Goal: Find specific page/section: Find specific page/section

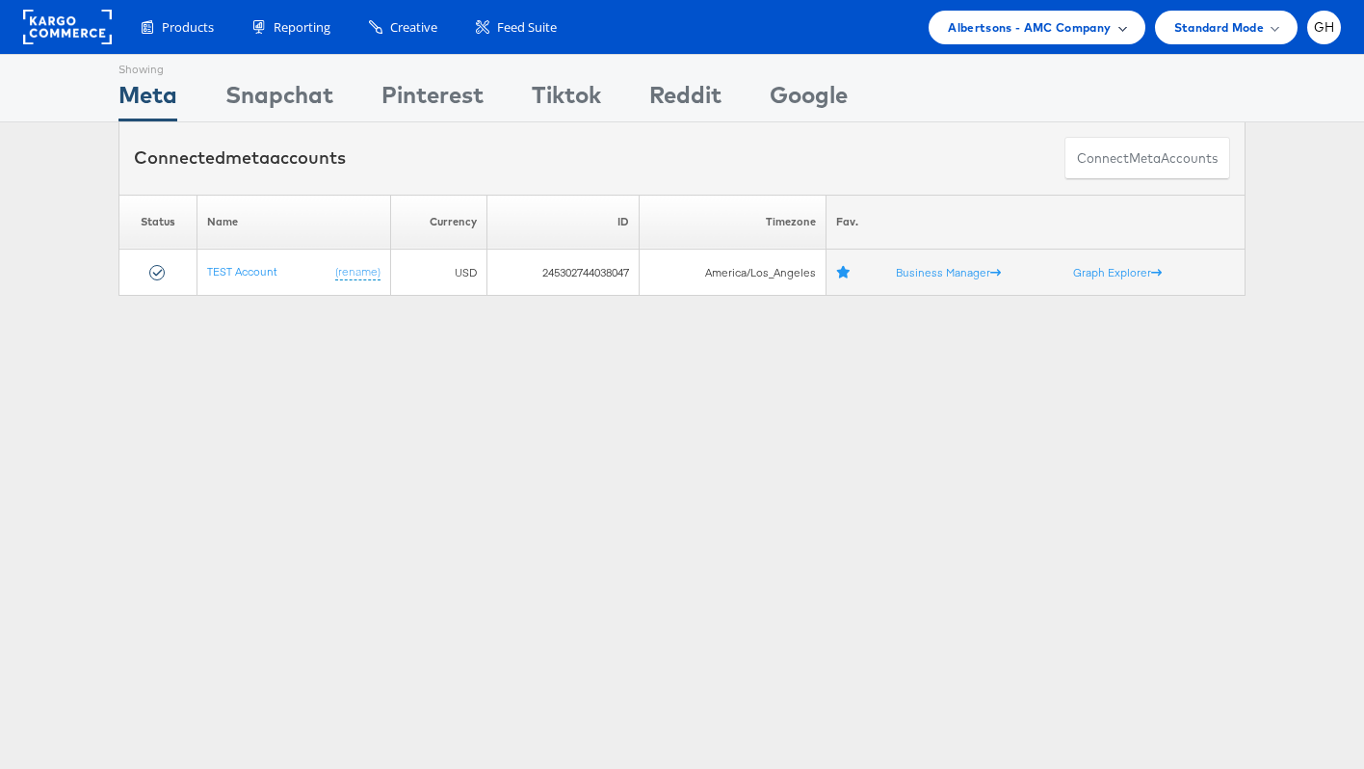
click at [1107, 23] on span "Albertsons - AMC Company" at bounding box center [1029, 27] width 163 height 20
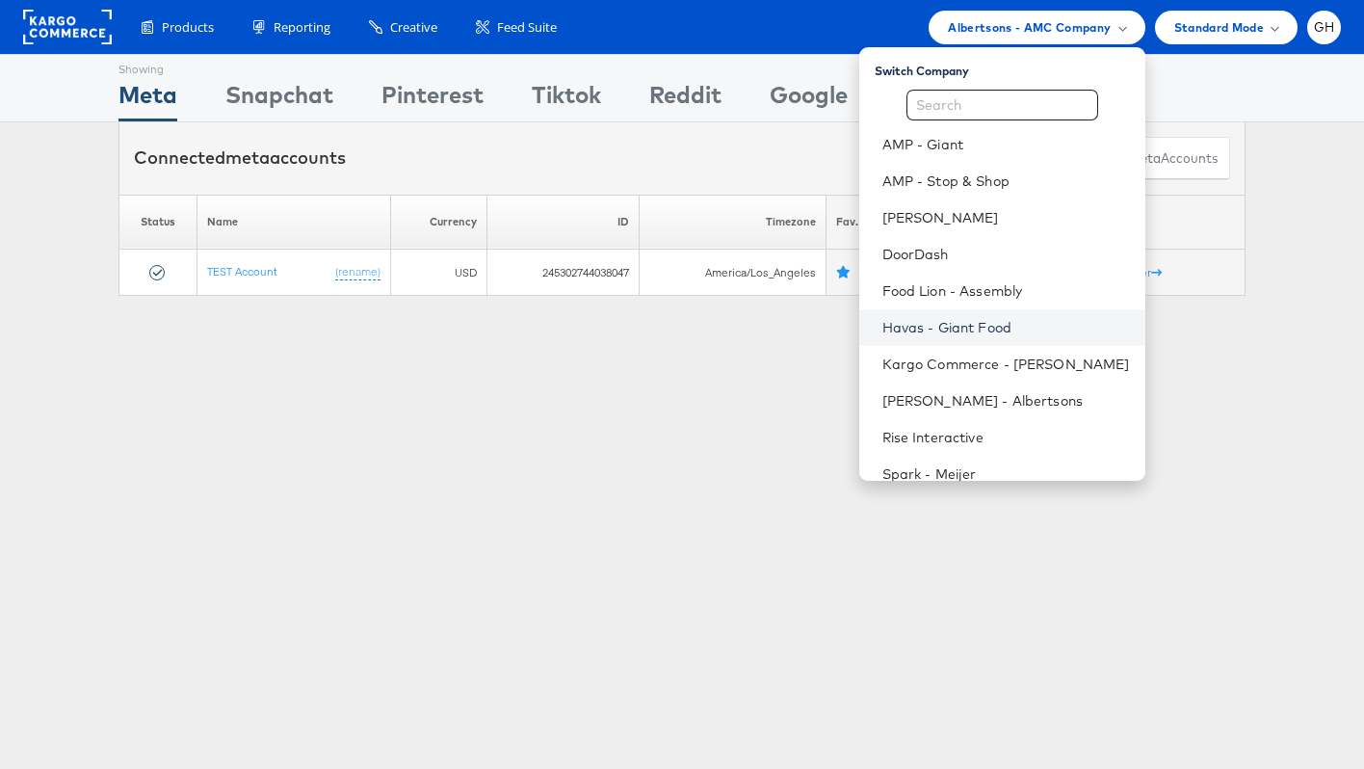
scroll to position [56, 0]
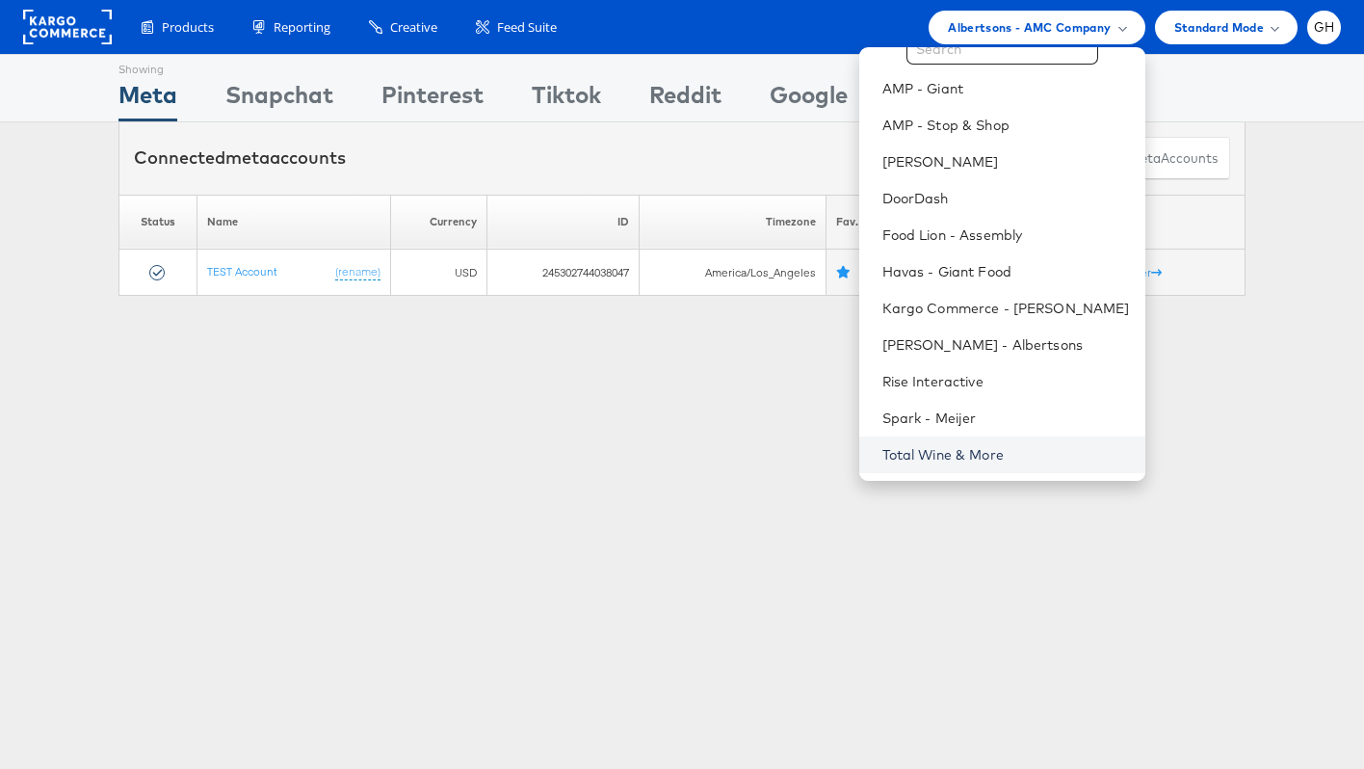
click at [965, 451] on link "Total Wine & More" at bounding box center [1006, 454] width 248 height 19
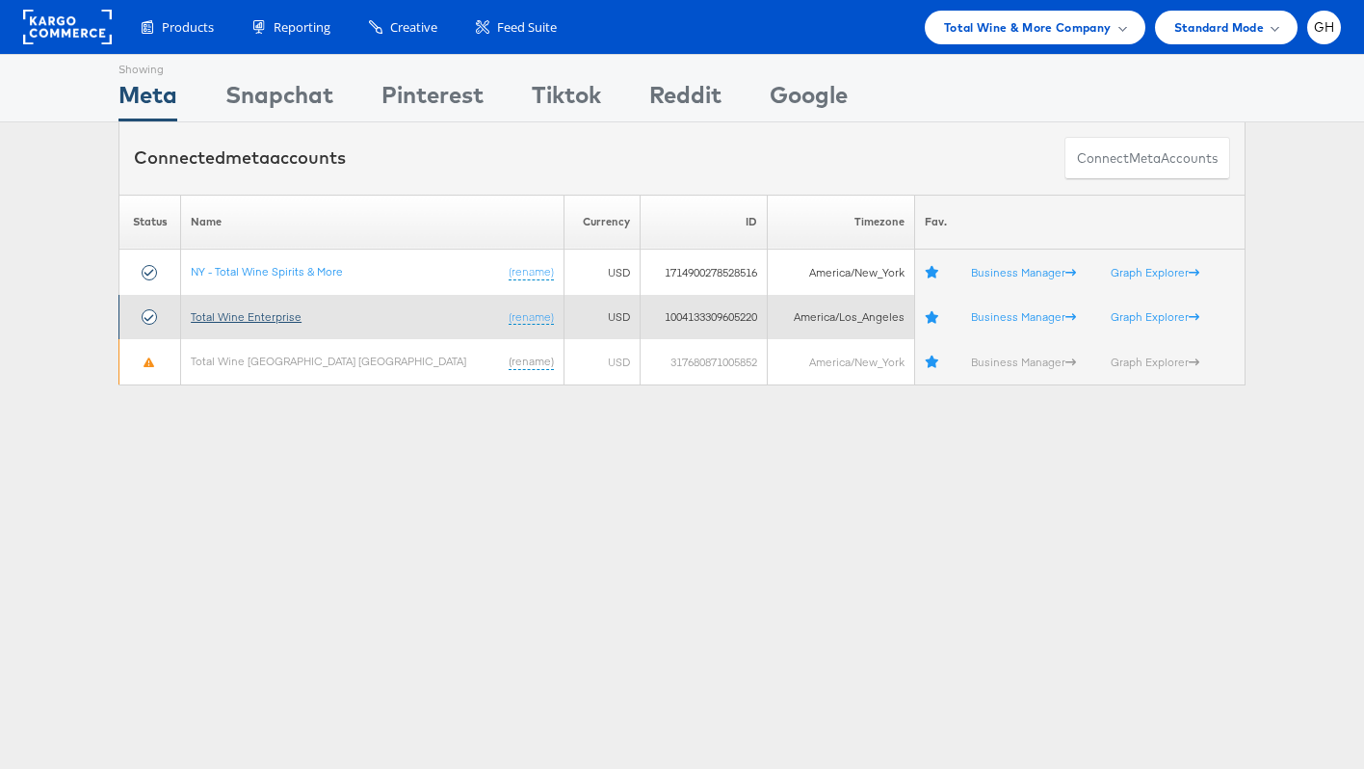
click at [263, 315] on link "Total Wine Enterprise" at bounding box center [246, 316] width 111 height 14
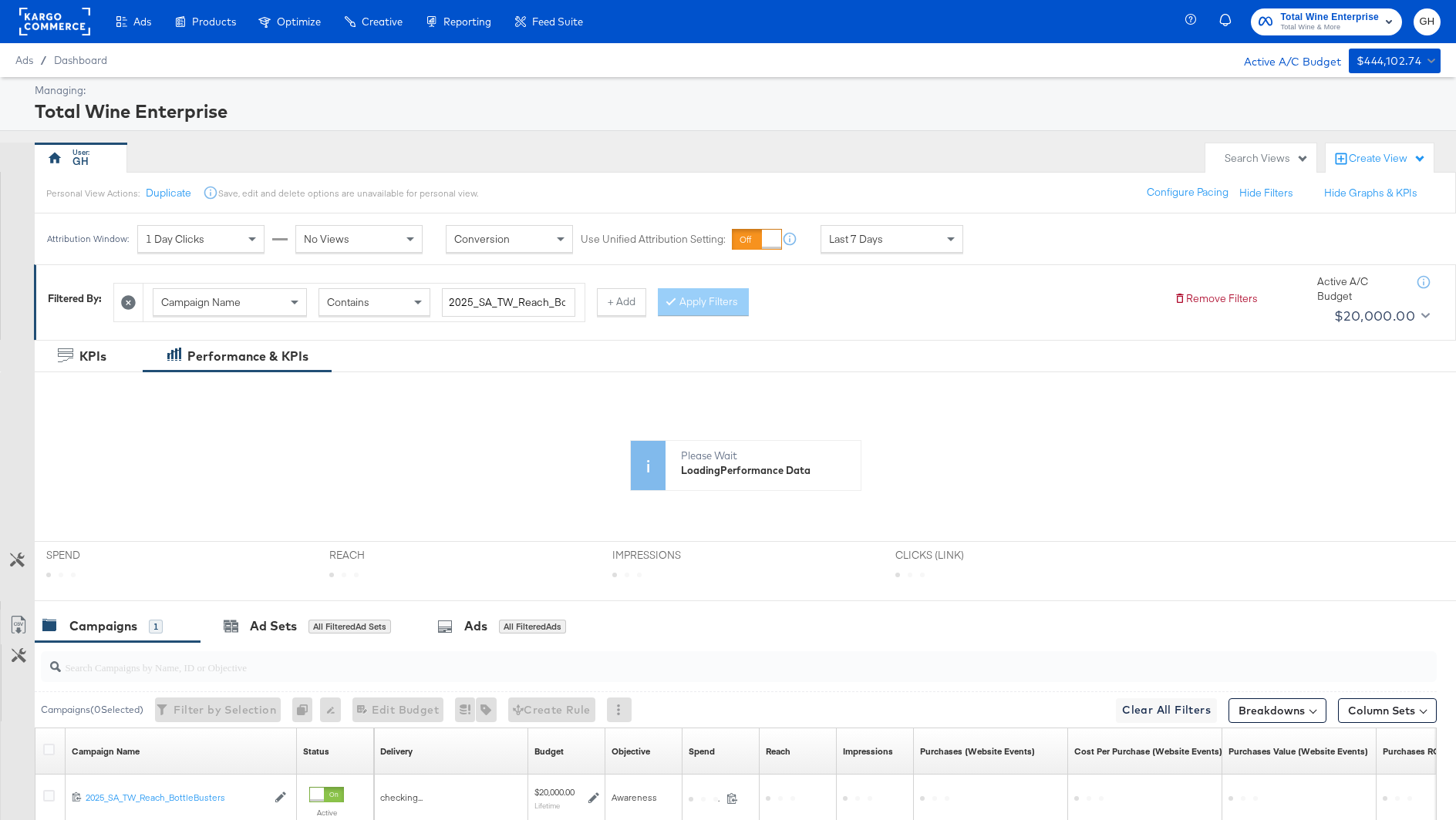
click at [212, 312] on div "Campaign Name" at bounding box center [230, 302] width 153 height 26
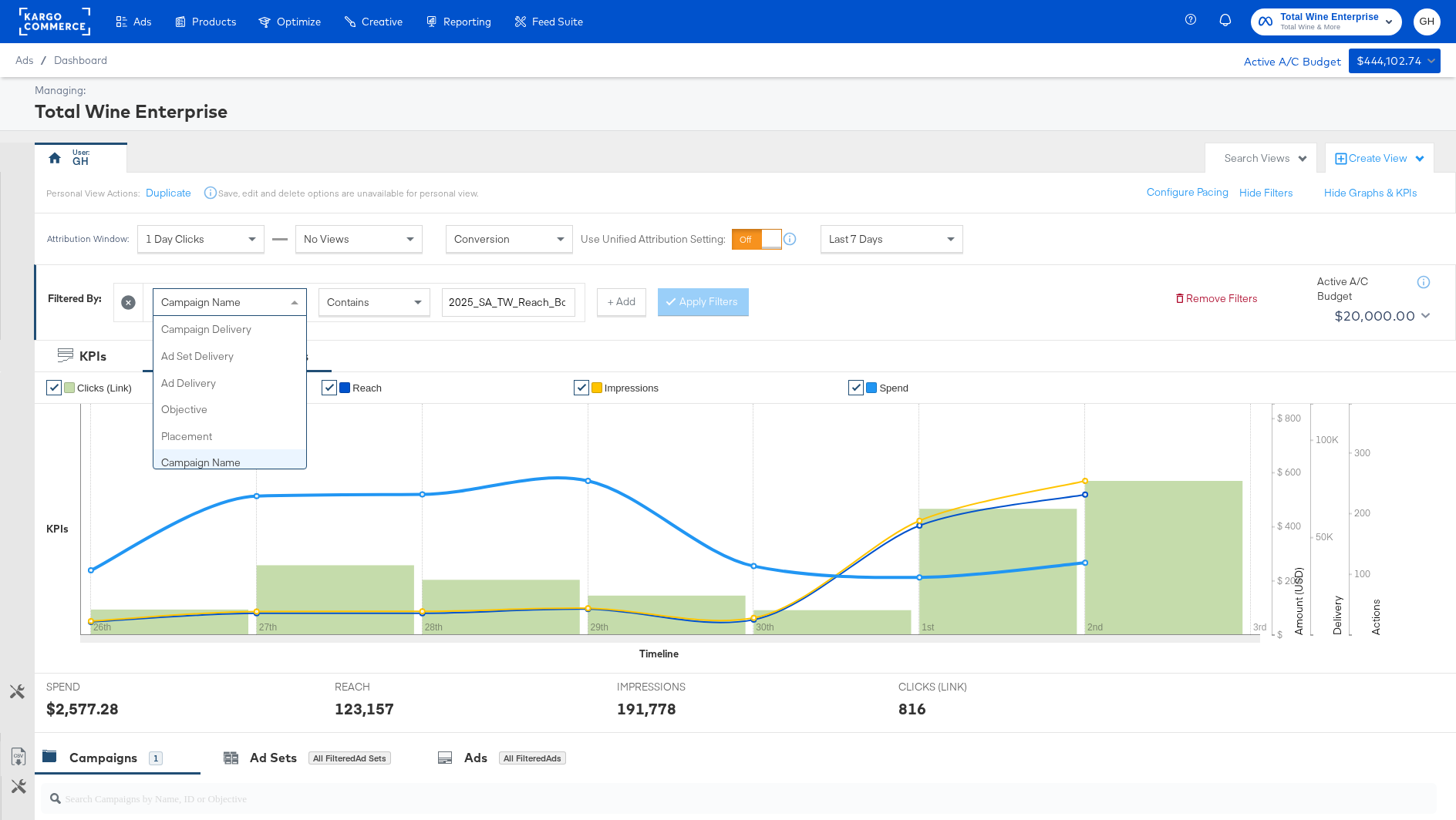
scroll to position [134, 0]
type input "ad se"
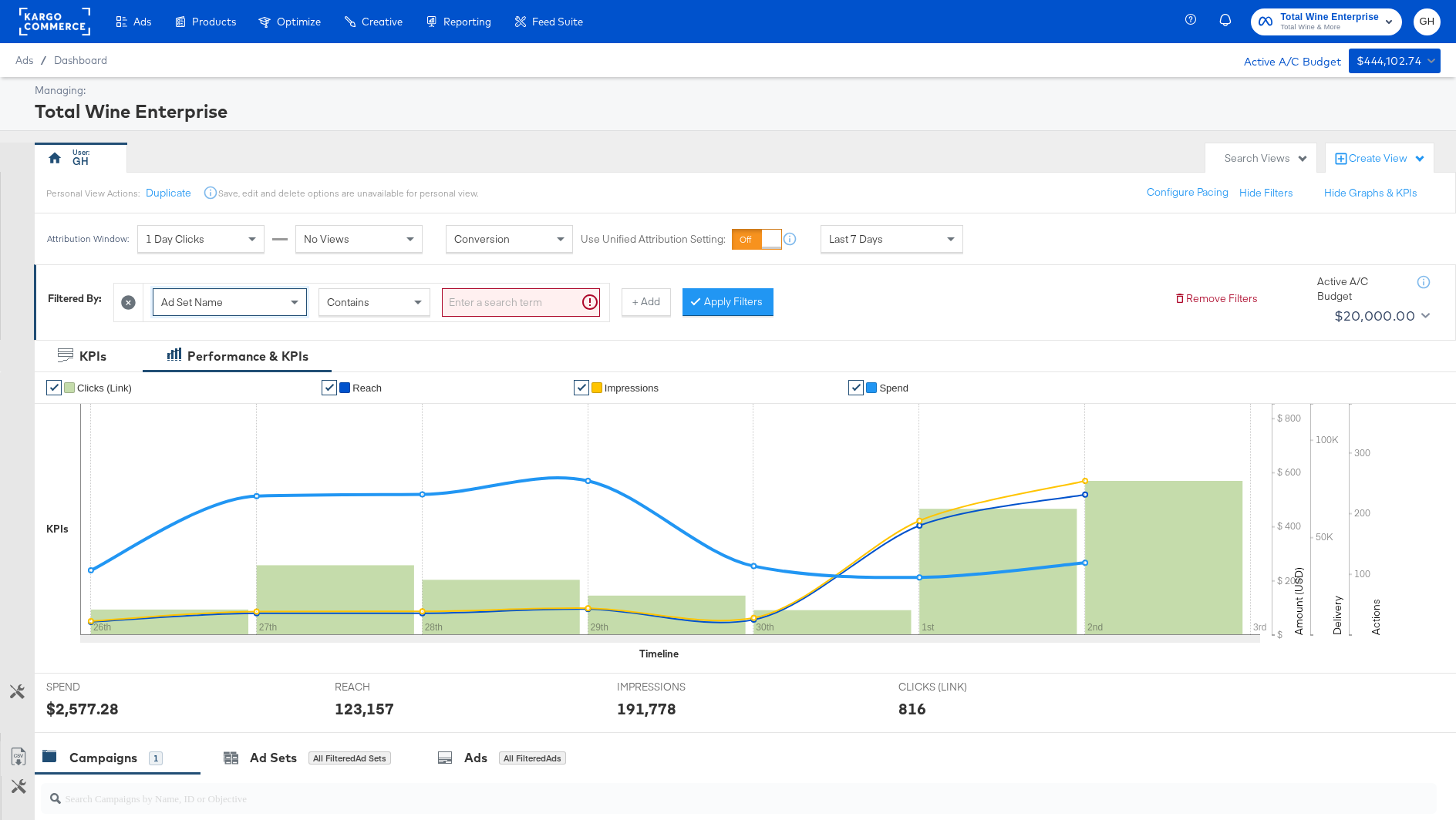
click at [462, 312] on input "search" at bounding box center [520, 302] width 158 height 29
paste input "PROS/RT_Broad_ASCBroad80_Purchase_AllTWStates"
type input "PROS/RT_Broad_ASCBroad80_Purchase_AllTWStates"
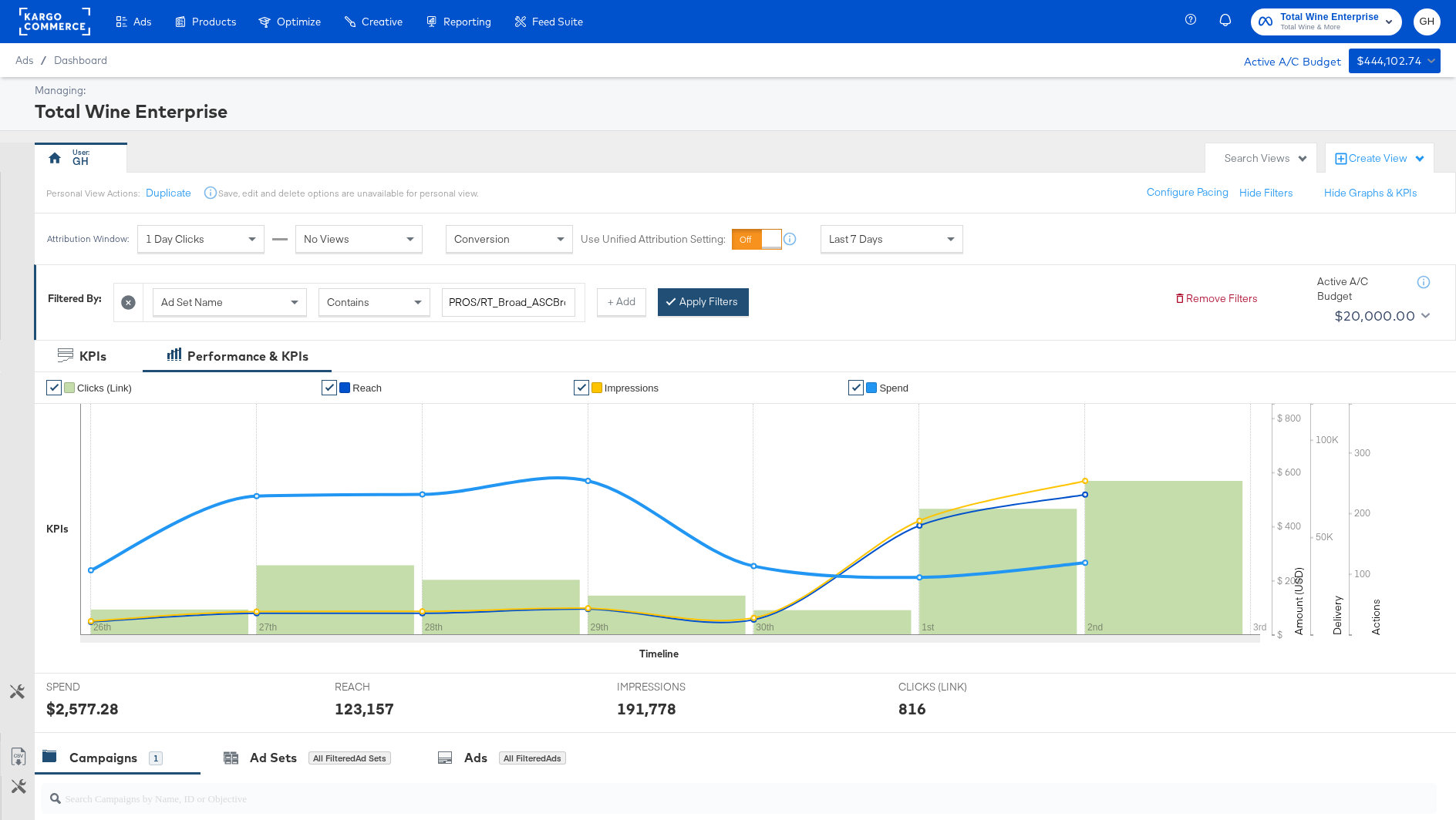
click at [701, 289] on button "Apply Filters" at bounding box center [704, 302] width 91 height 28
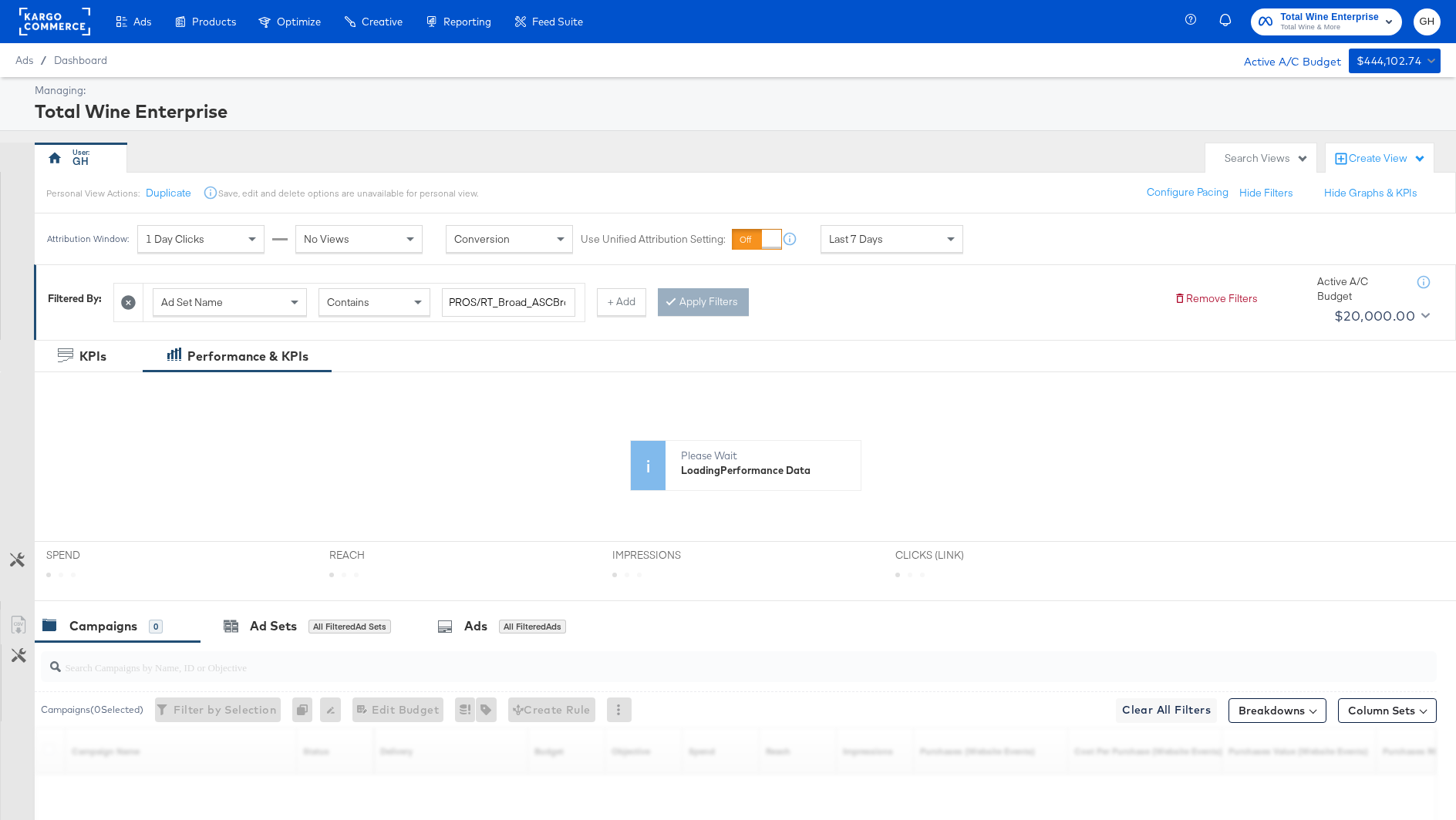
click at [701, 289] on div "Apply Filters" at bounding box center [704, 302] width 91 height 28
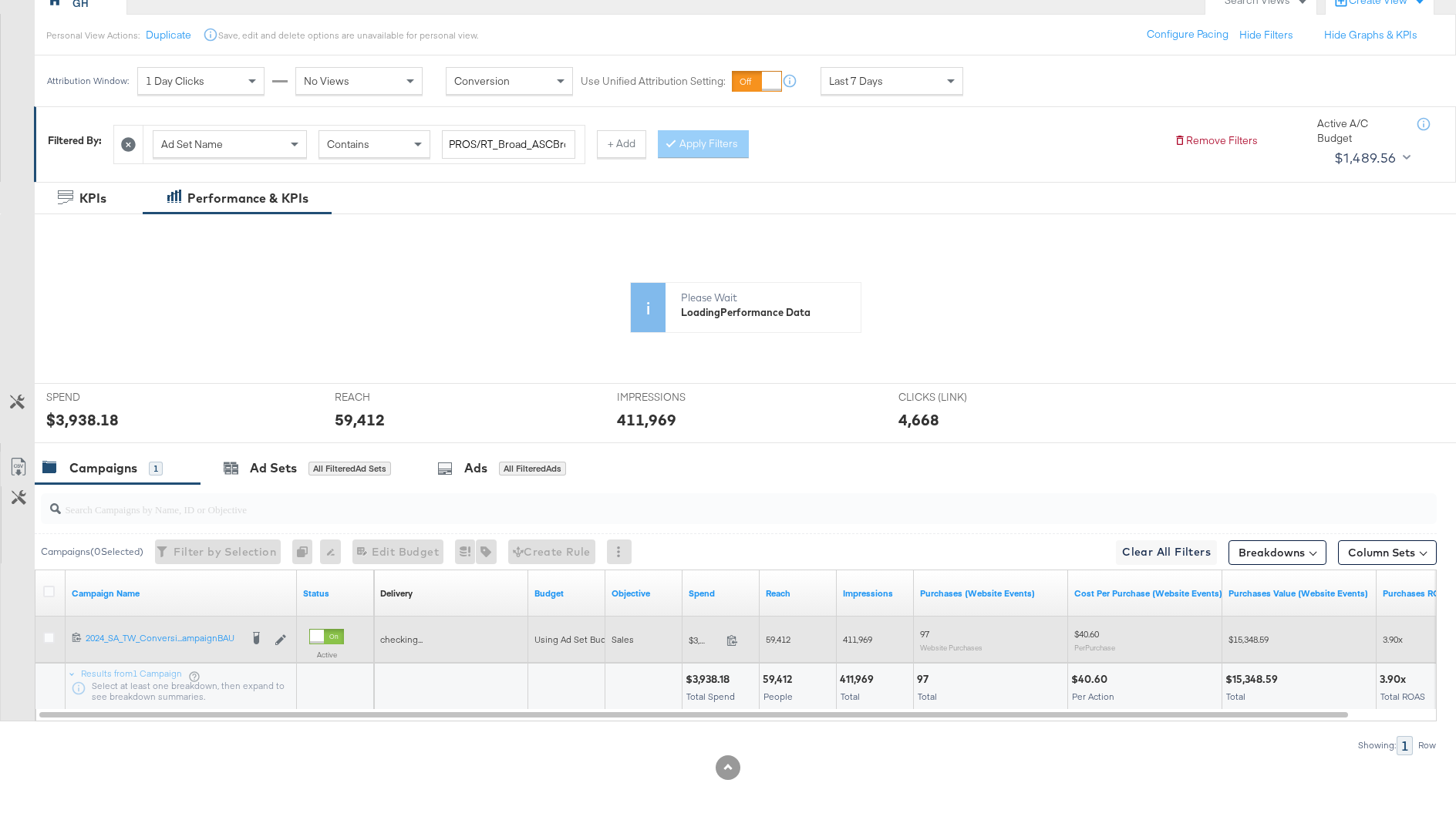
click at [68, 638] on div "6574628442781 2024_SA_TW_Conversion_AscStaticCampaignBAU 2024_SA_TW_Conversi...…" at bounding box center [181, 639] width 231 height 28
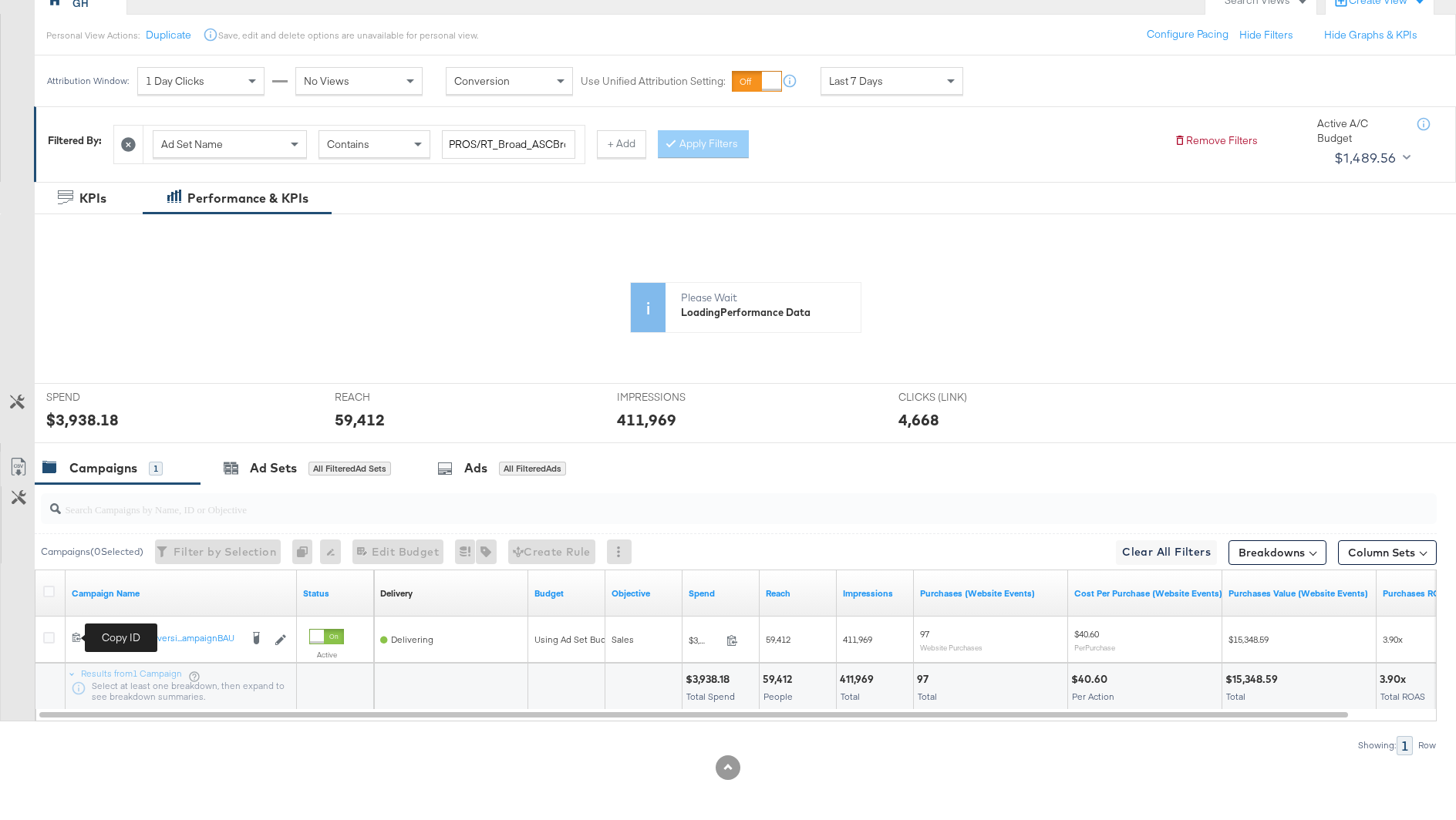
scroll to position [204, 0]
click at [75, 557] on div "Campaigns ( 0 Selected)" at bounding box center [92, 549] width 102 height 14
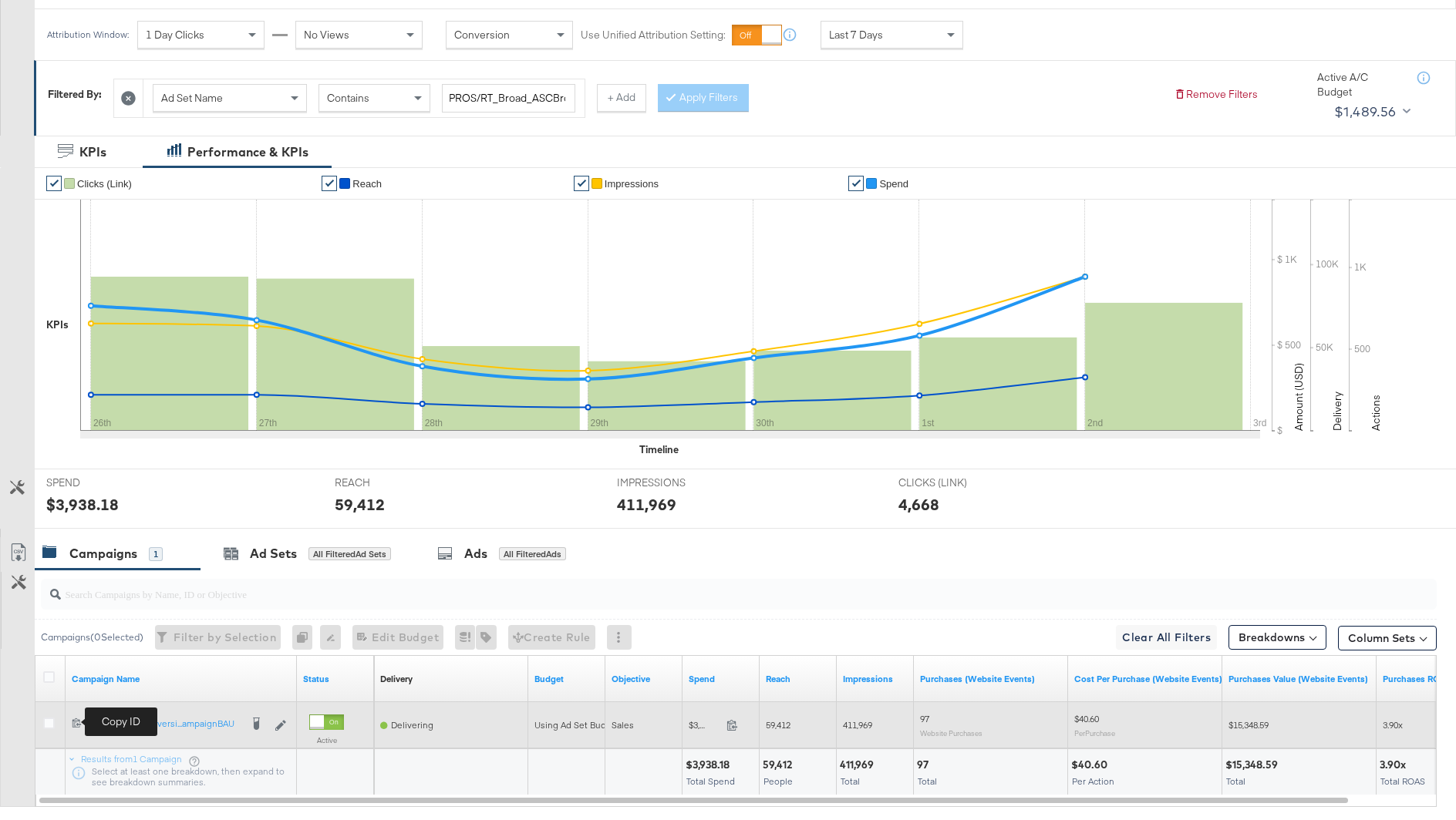
click at [76, 722] on icon at bounding box center [77, 722] width 10 height 10
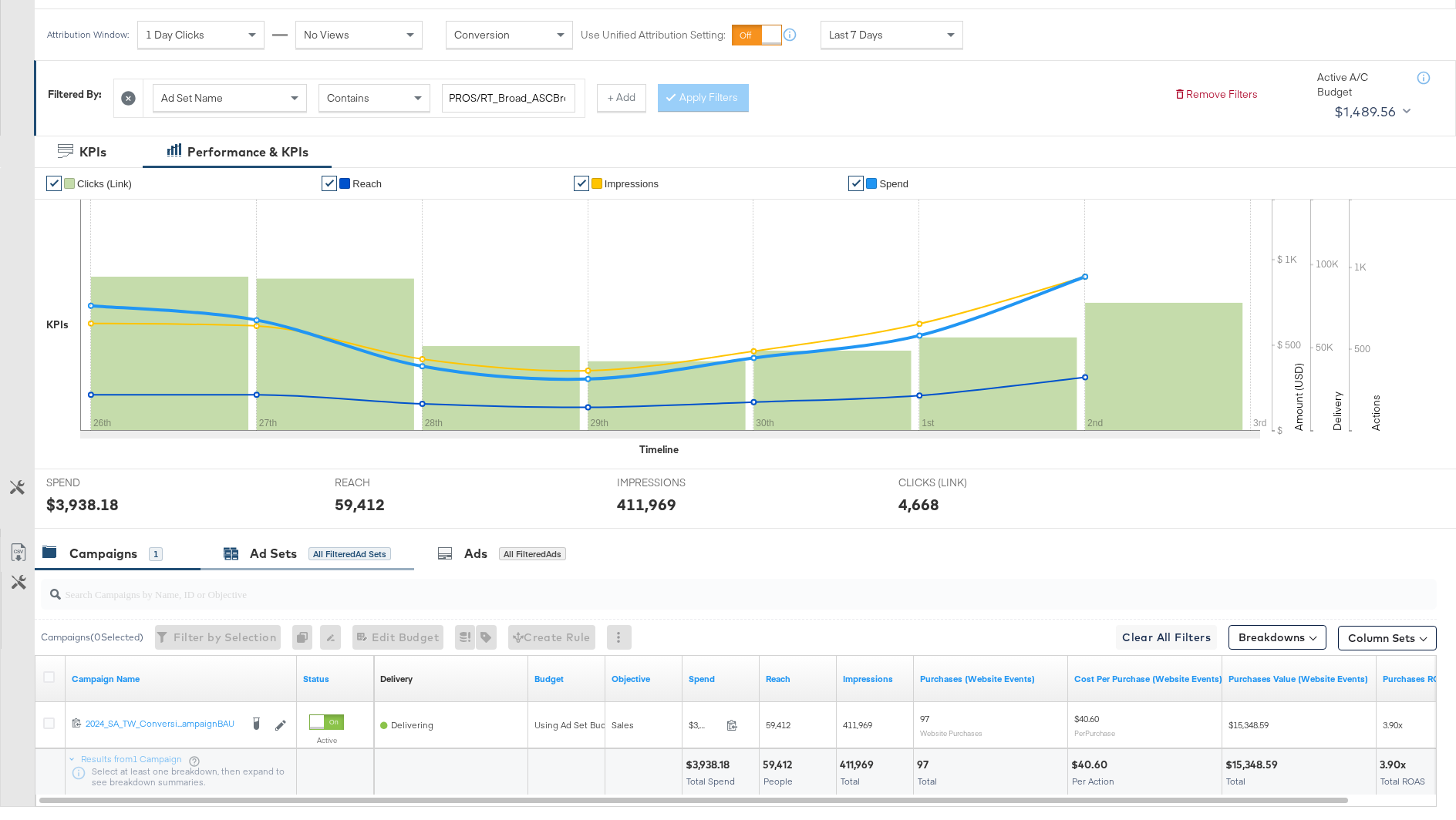
click at [321, 552] on div "All Filtered Ad Sets" at bounding box center [349, 554] width 82 height 14
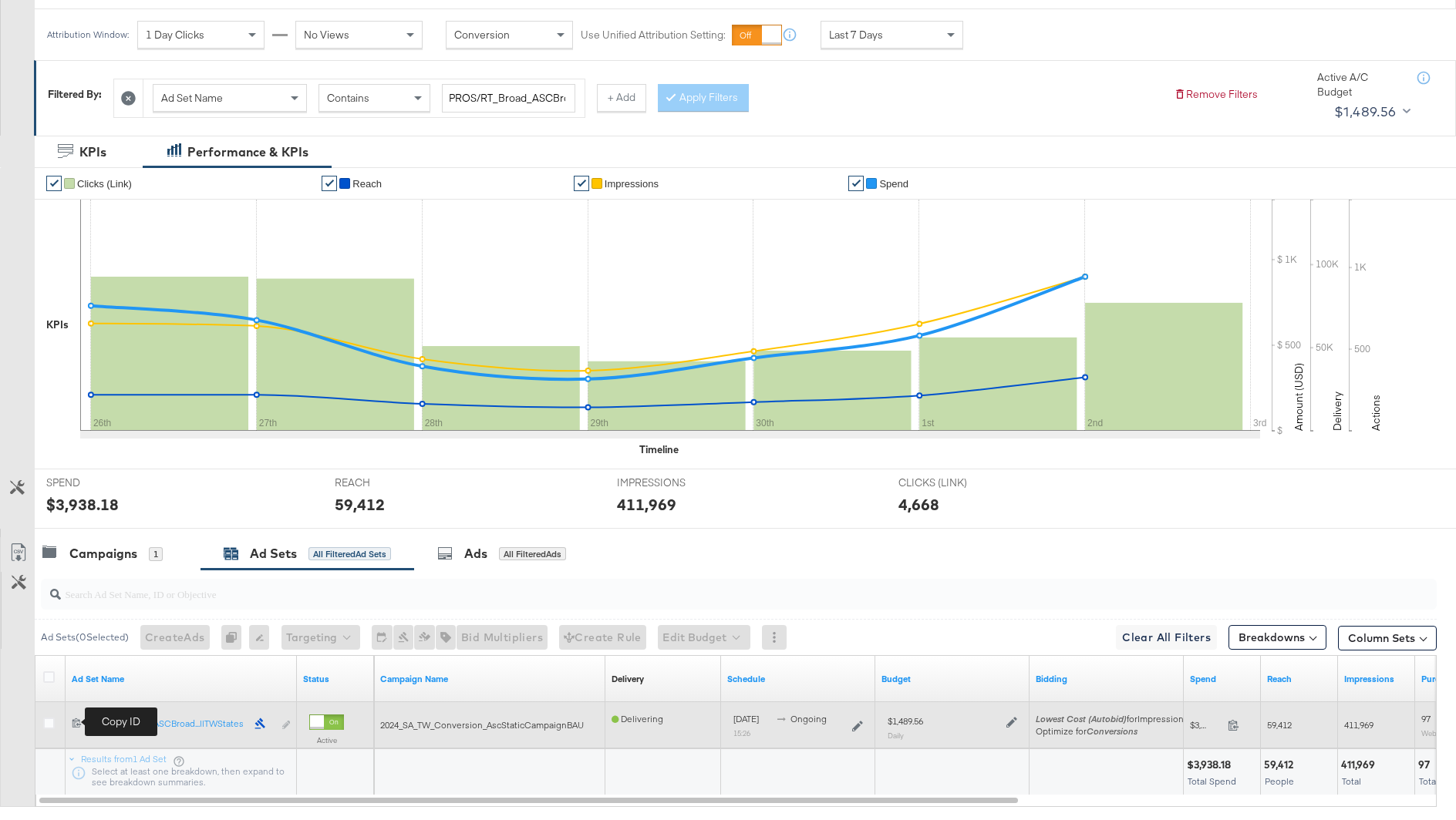
click at [83, 712] on div "6574628442181 PROS/RT_Broad_ASCBroad80_Purchase_AllTWStates PROS/RT_Broad_ASCBr…" at bounding box center [181, 726] width 231 height 29
click at [78, 718] on icon at bounding box center [77, 722] width 10 height 10
